Goal: Check status: Check status

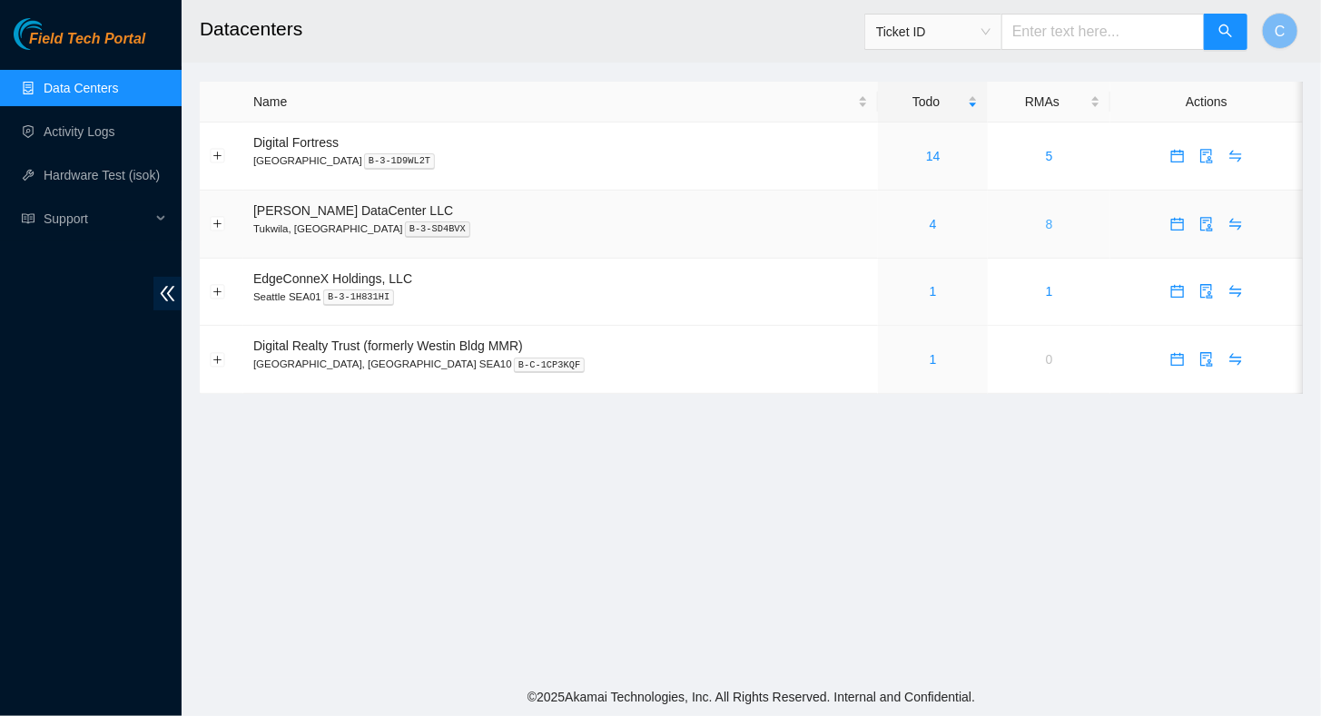
click at [1046, 224] on link "8" at bounding box center [1049, 224] width 7 height 15
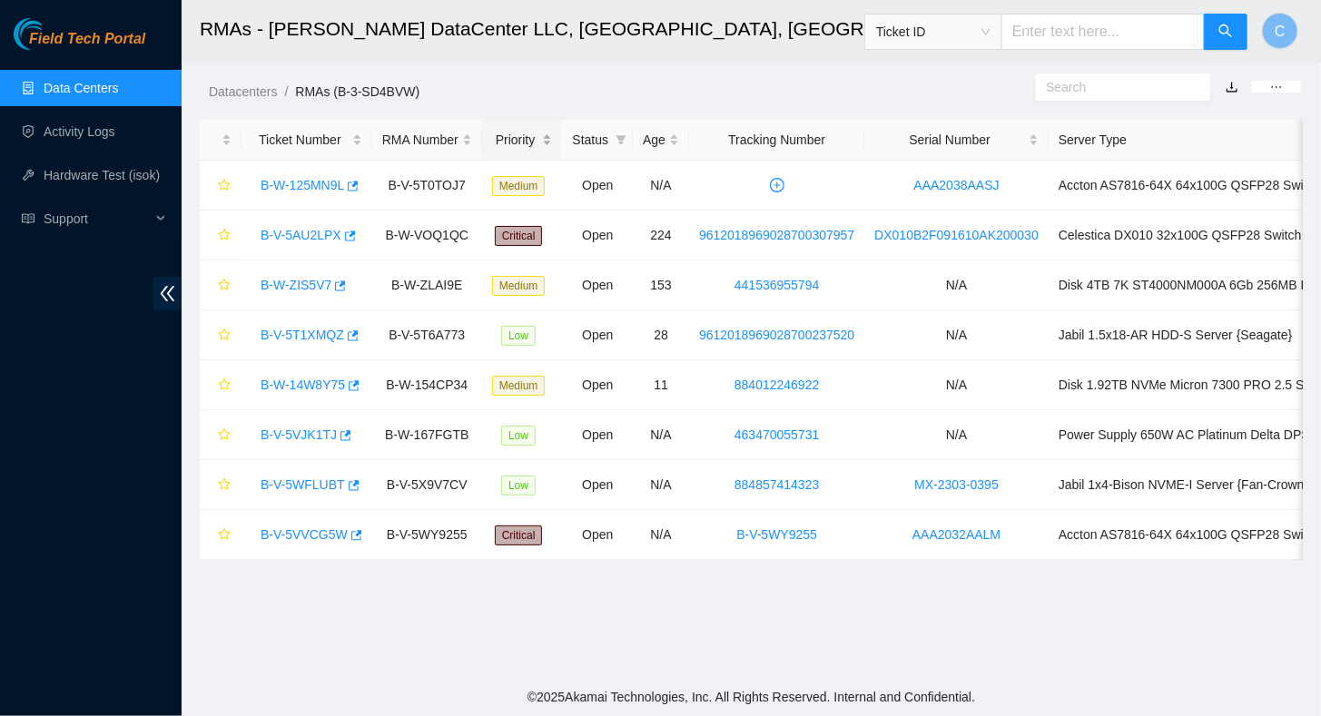
click at [512, 141] on div "Priority" at bounding box center [522, 140] width 61 height 20
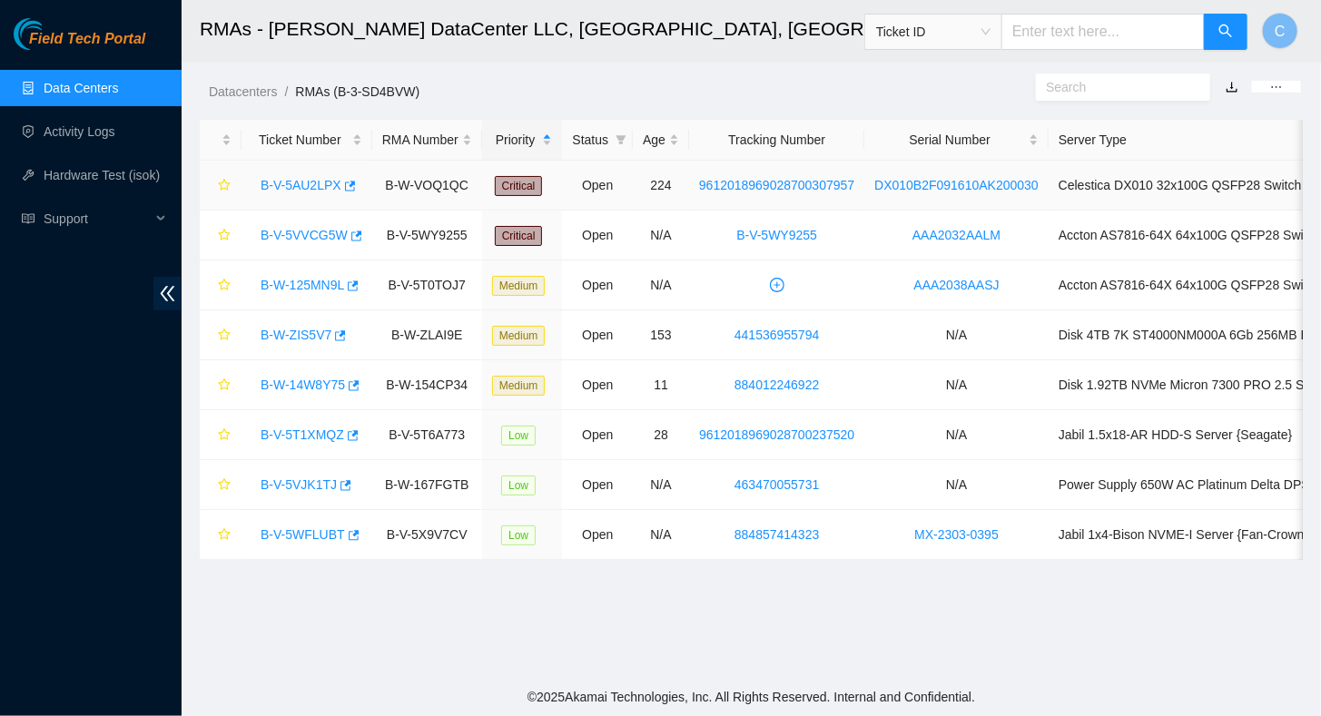
scroll to position [0, 111]
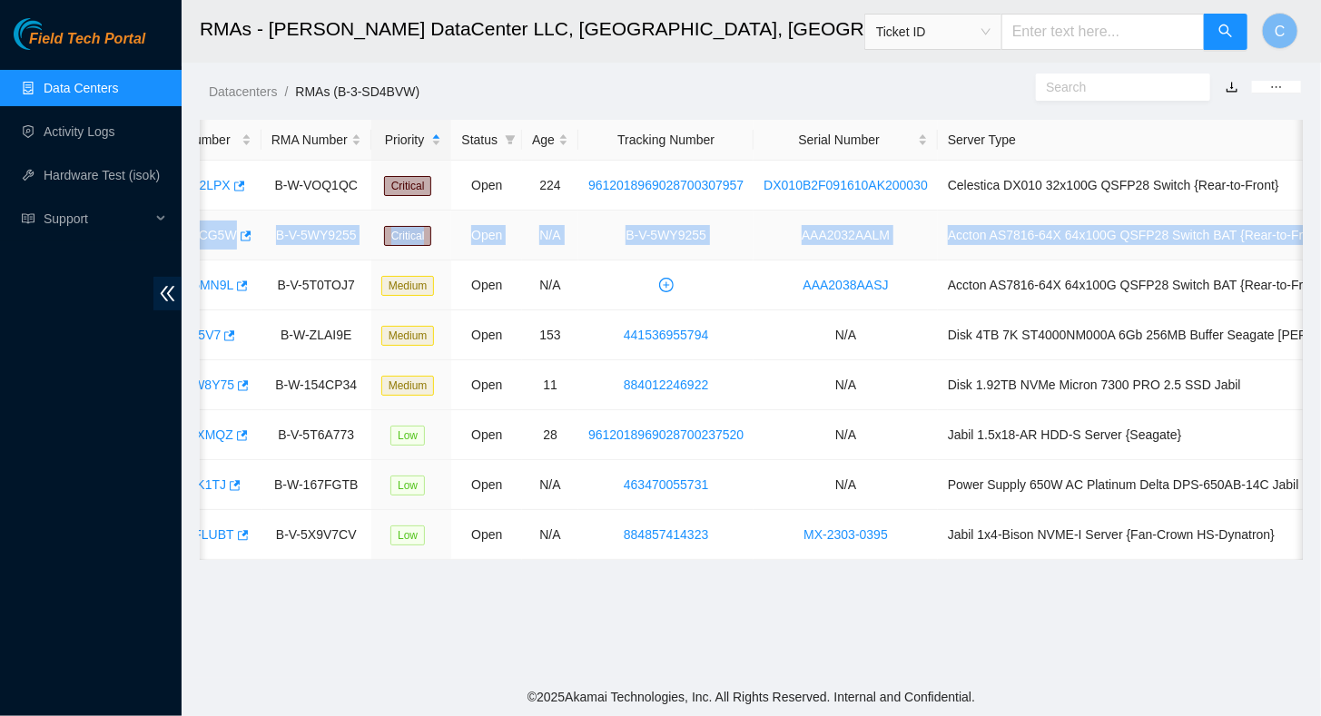
drag, startPoint x: 255, startPoint y: 228, endPoint x: 1293, endPoint y: 236, distance: 1037.7
click at [1293, 236] on tr "B-V-5VVCG5W B-V-5WY9255 Critical Open N/A B-V-5WY9255 AAA2032AALM Accton AS7816…" at bounding box center [741, 236] width 1304 height 50
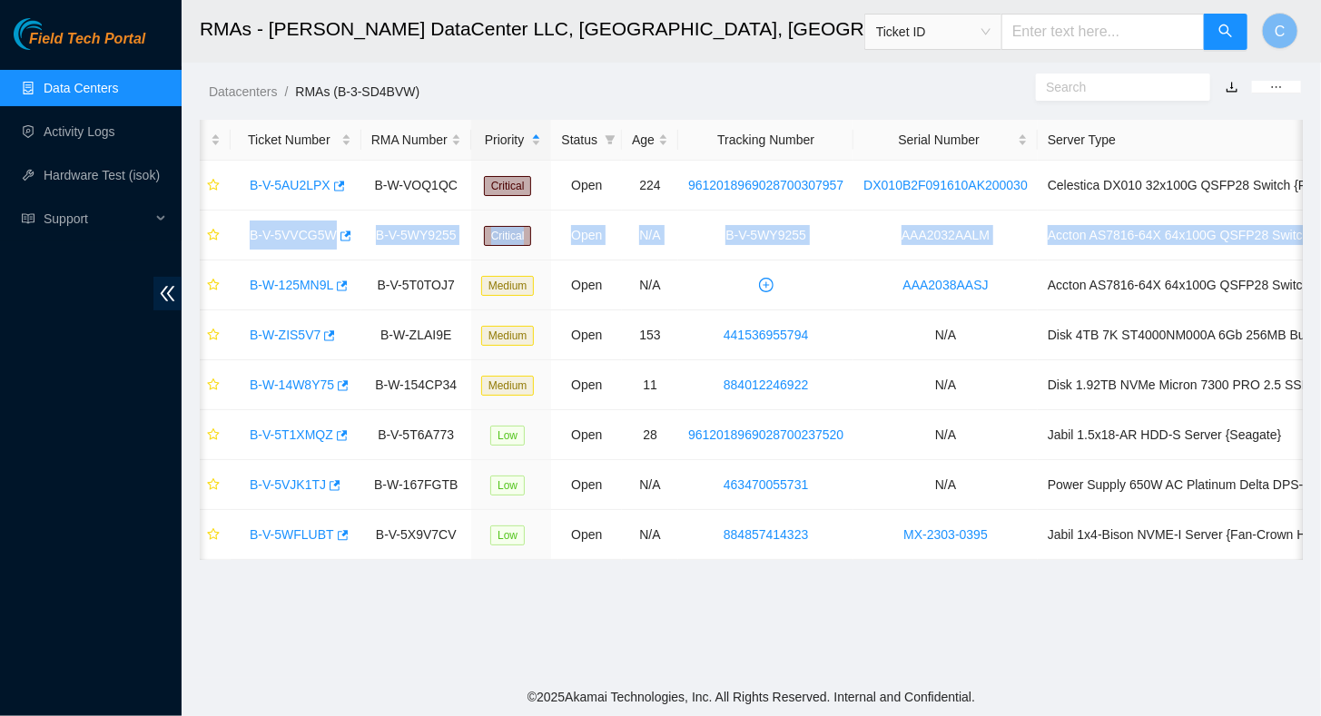
scroll to position [0, 0]
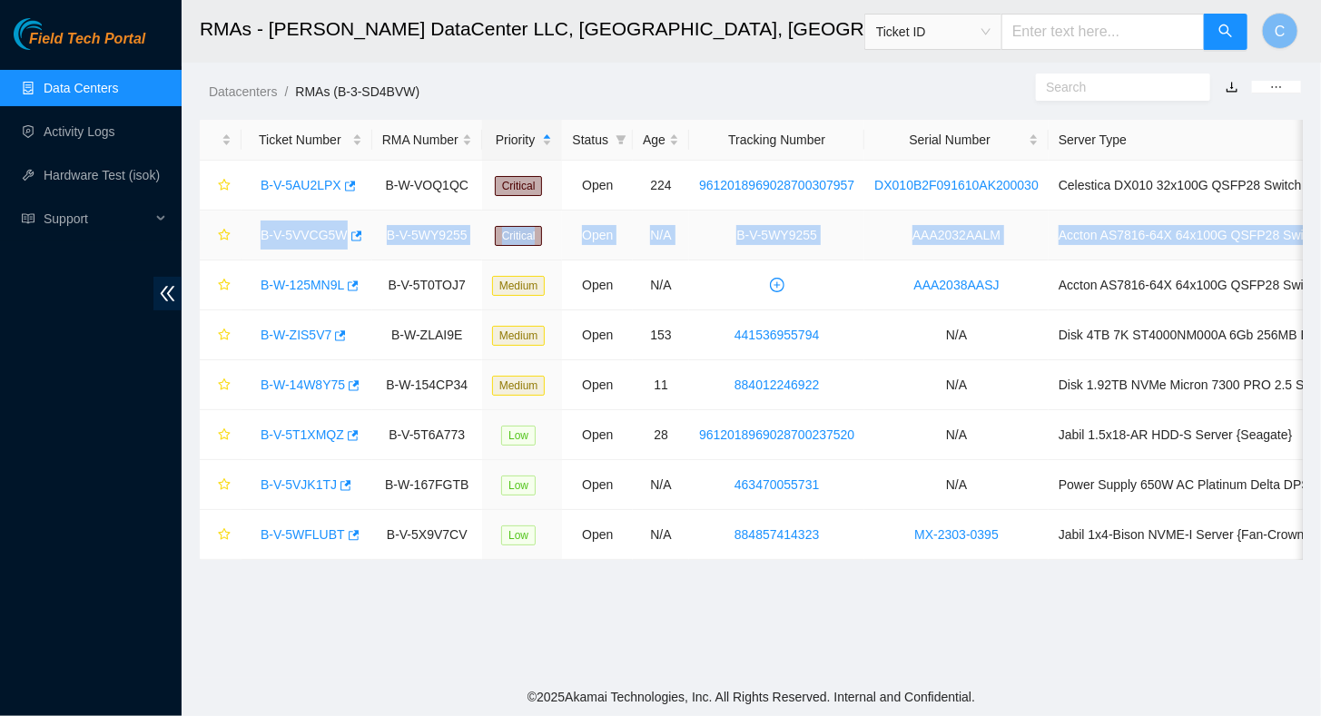
click at [291, 229] on link "B-V-5VVCG5W" at bounding box center [304, 235] width 87 height 15
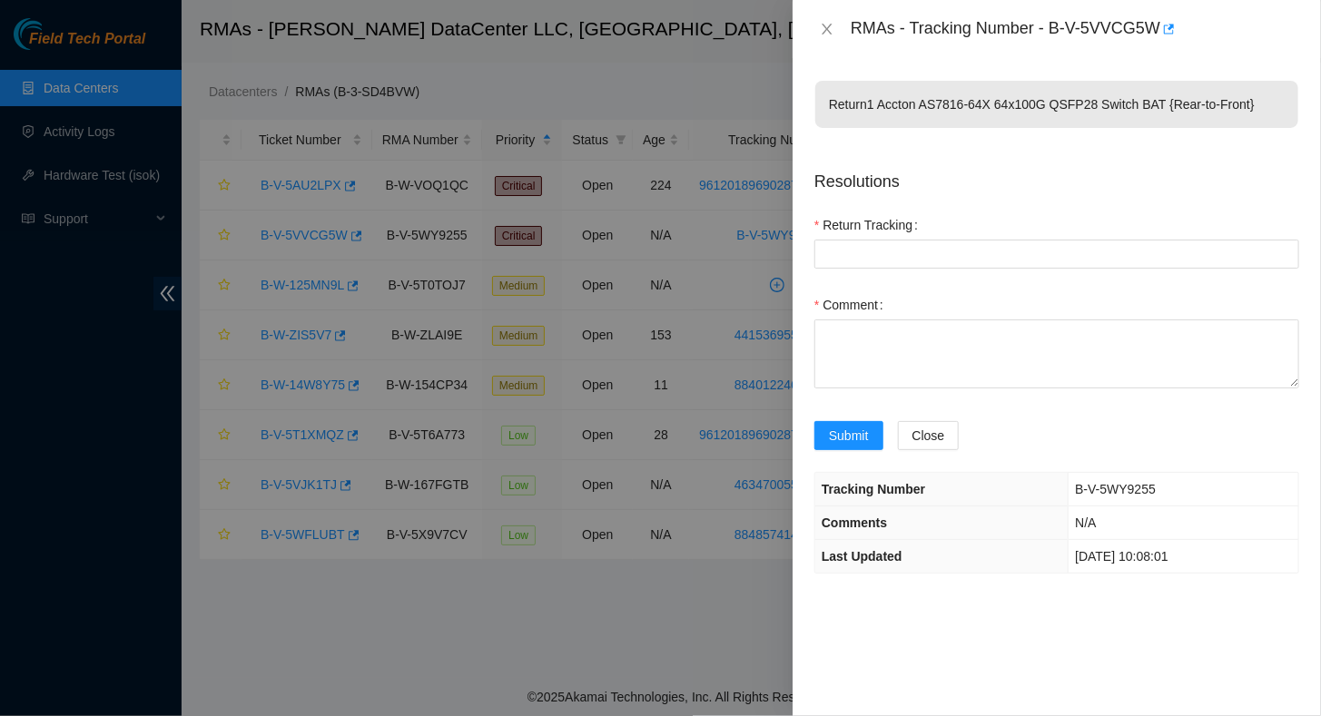
click at [717, 252] on div at bounding box center [660, 358] width 1321 height 716
drag, startPoint x: 738, startPoint y: 245, endPoint x: 727, endPoint y: 249, distance: 11.5
click at [734, 247] on div at bounding box center [660, 358] width 1321 height 716
click at [823, 21] on button "Close" at bounding box center [826, 29] width 25 height 17
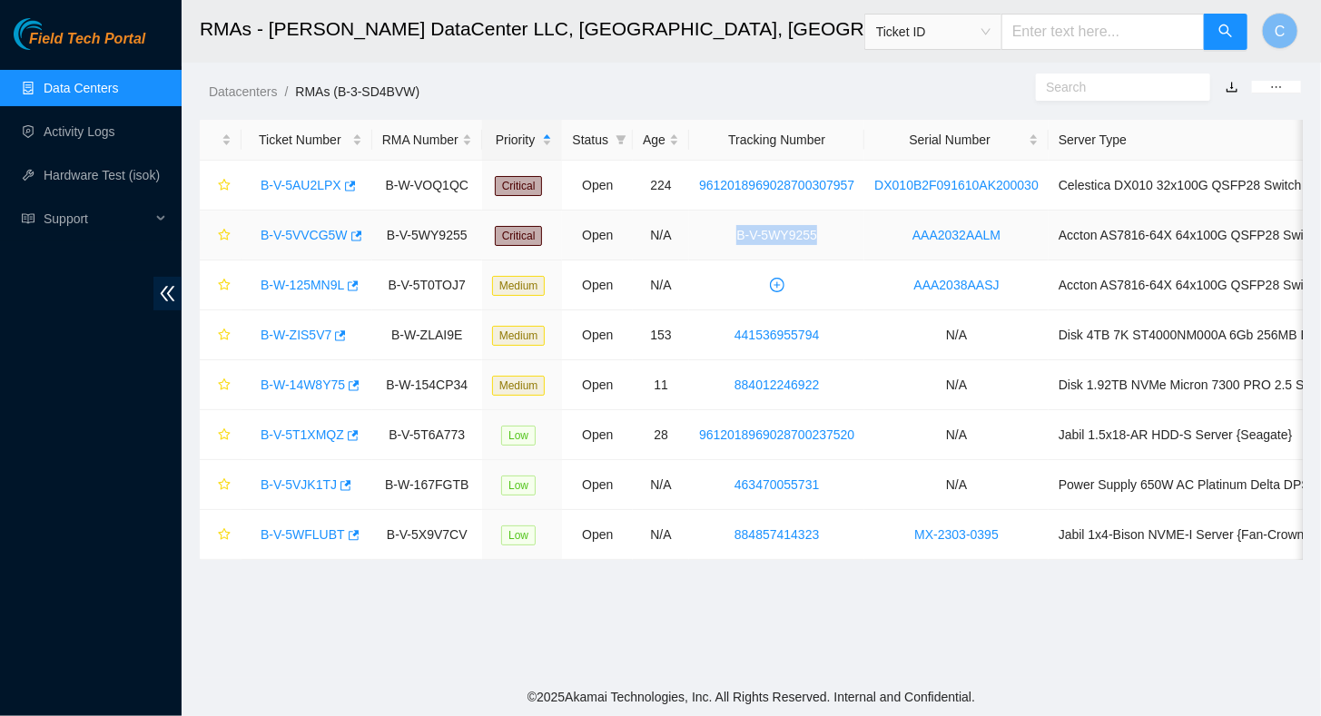
drag, startPoint x: 828, startPoint y: 234, endPoint x: 721, endPoint y: 242, distance: 107.4
click at [721, 242] on td "B-V-5WY9255" at bounding box center [776, 236] width 175 height 50
copy link "B-V-5WY9255"
click at [292, 234] on link "B-V-5VVCG5W" at bounding box center [304, 235] width 87 height 15
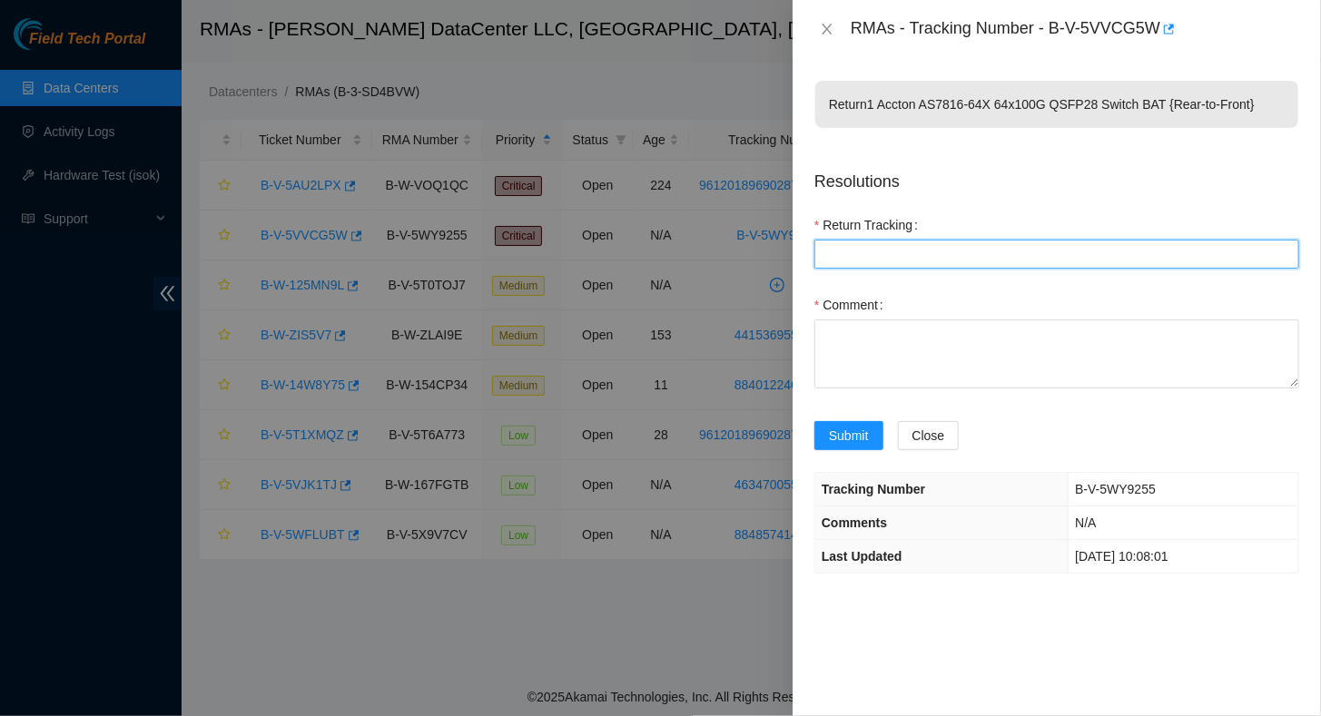
click at [894, 257] on Tracking "Return Tracking" at bounding box center [1056, 254] width 485 height 29
click at [828, 17] on div "RMAs - Tracking Number - B-V-5VVCG5W" at bounding box center [1056, 29] width 485 height 29
click at [818, 21] on button "Close" at bounding box center [826, 29] width 25 height 17
